Goal: Information Seeking & Learning: Learn about a topic

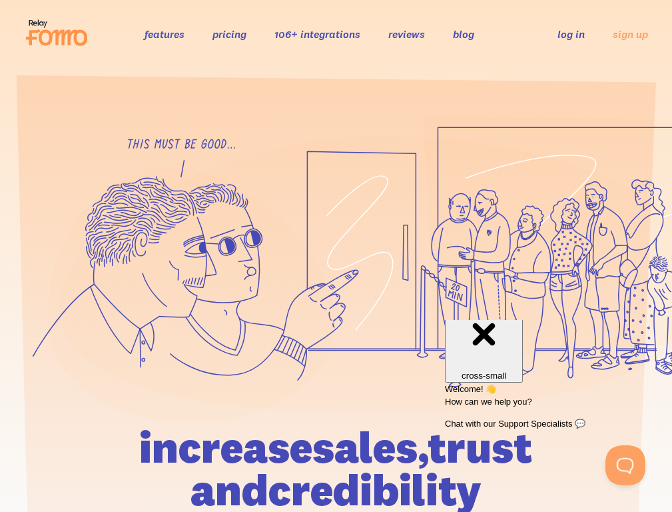
click at [170, 34] on link "features" at bounding box center [165, 33] width 40 height 13
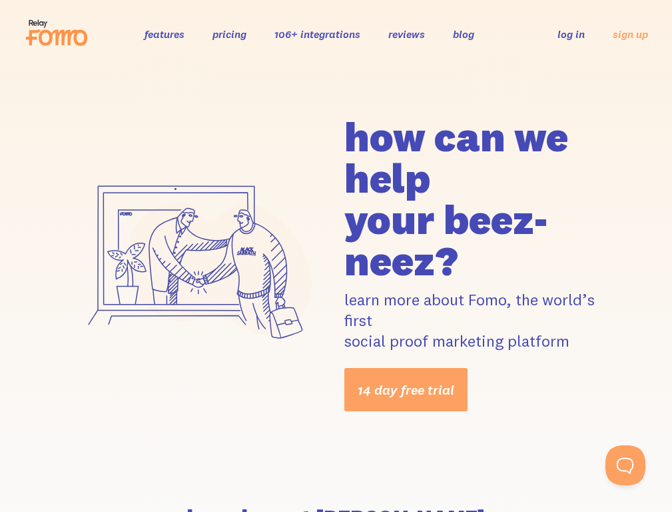
click at [233, 33] on link "pricing" at bounding box center [230, 33] width 34 height 13
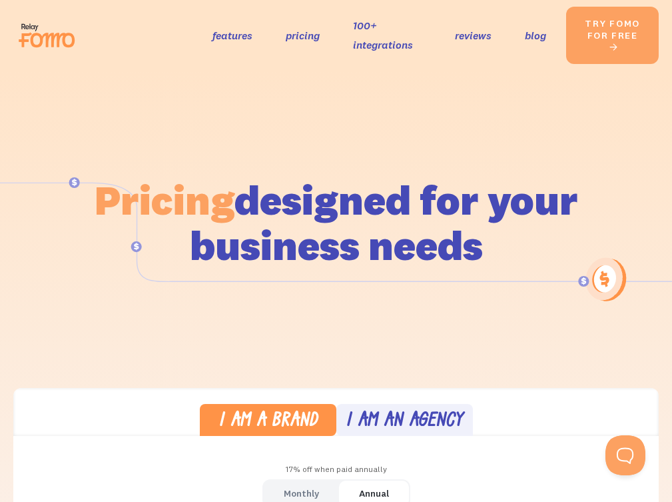
click at [381, 29] on link "100+ integrations" at bounding box center [387, 35] width 69 height 39
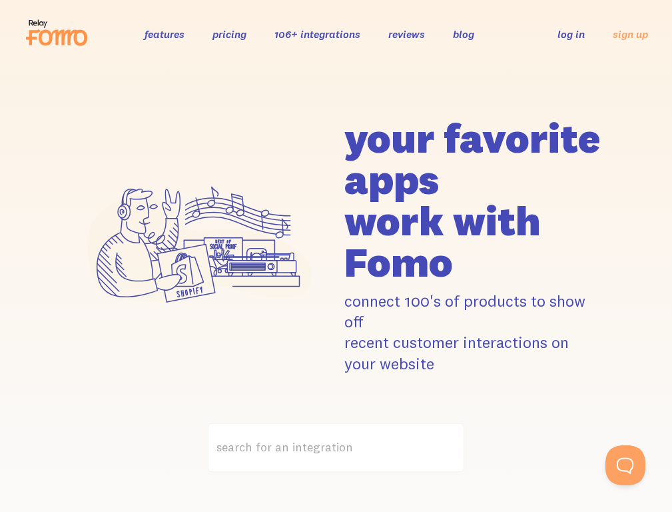
click at [405, 33] on link "reviews" at bounding box center [407, 33] width 37 height 13
